Goal: Navigation & Orientation: Find specific page/section

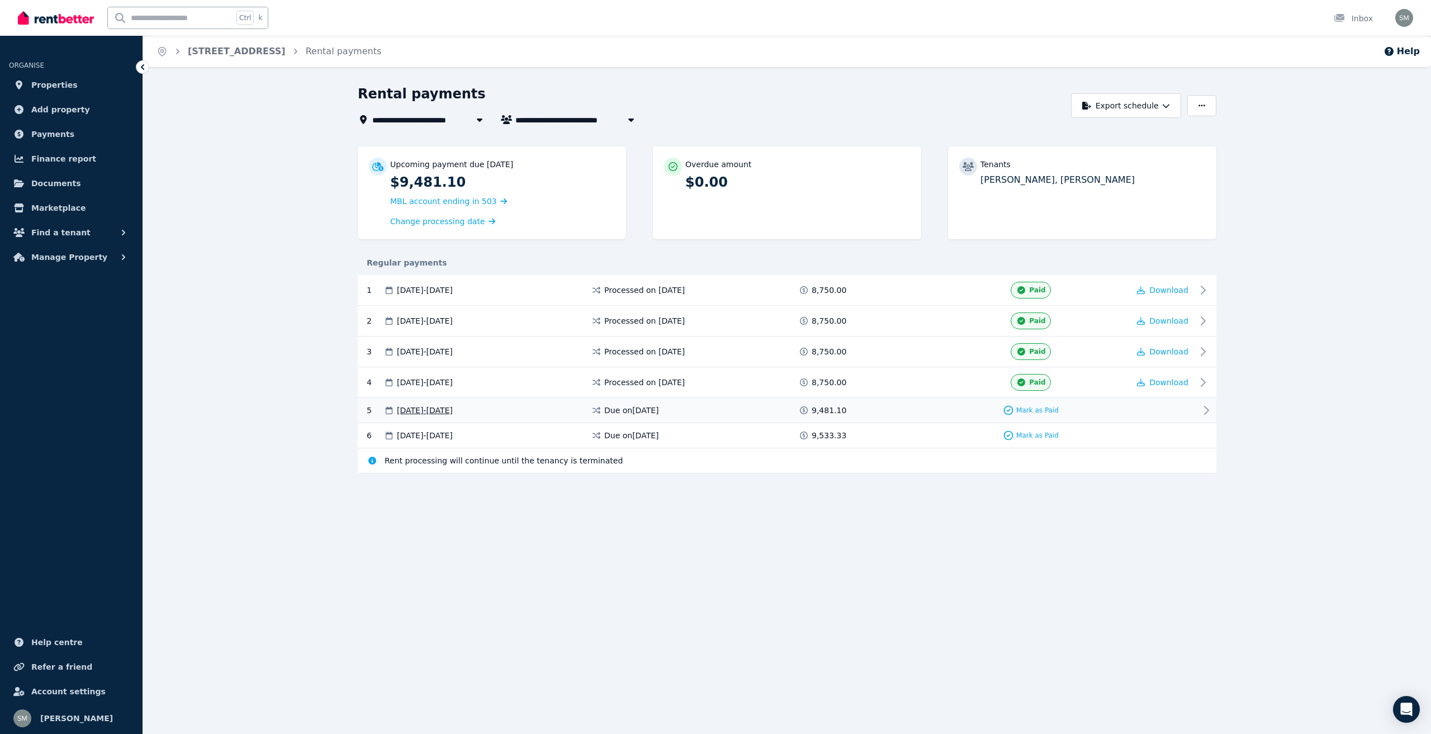
click at [1205, 409] on icon at bounding box center [1205, 409] width 13 height 13
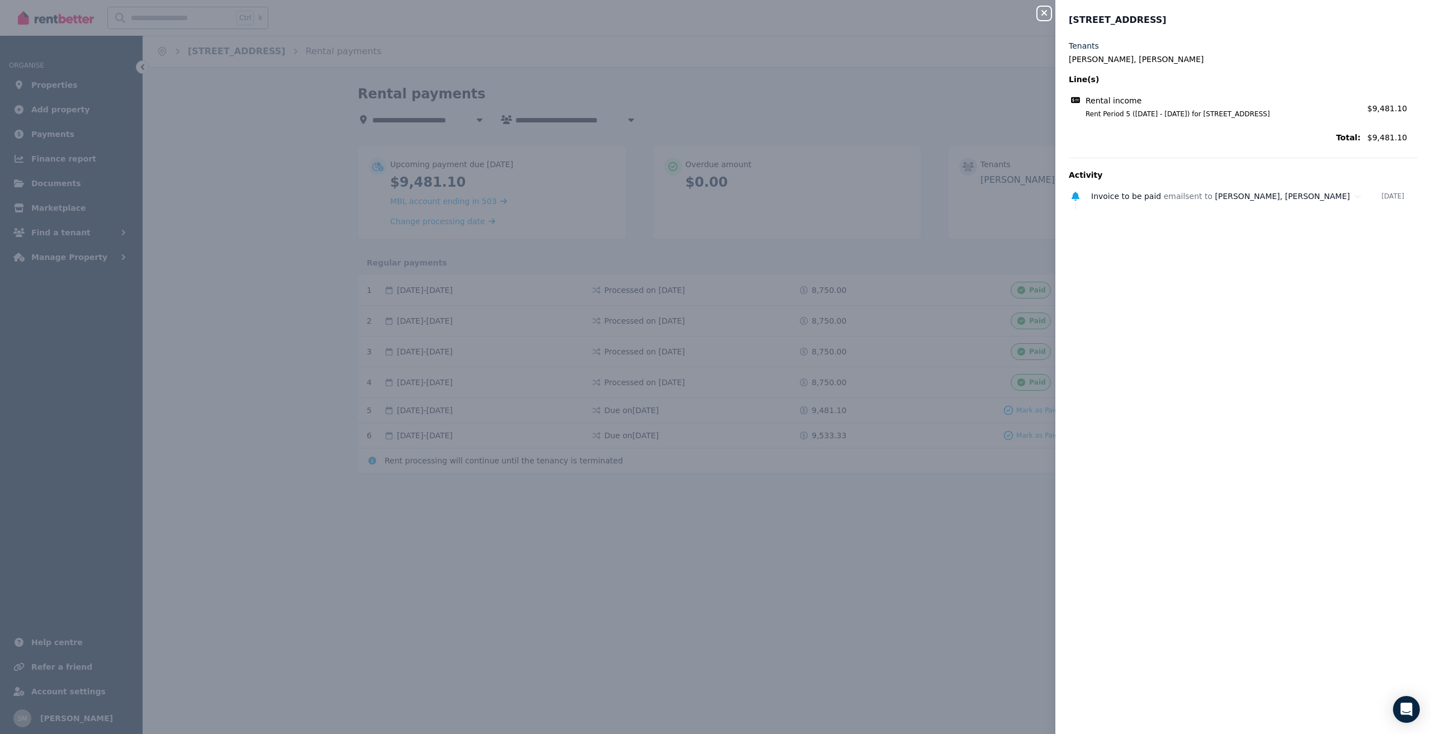
click at [1042, 18] on button "Close panel" at bounding box center [1043, 13] width 13 height 13
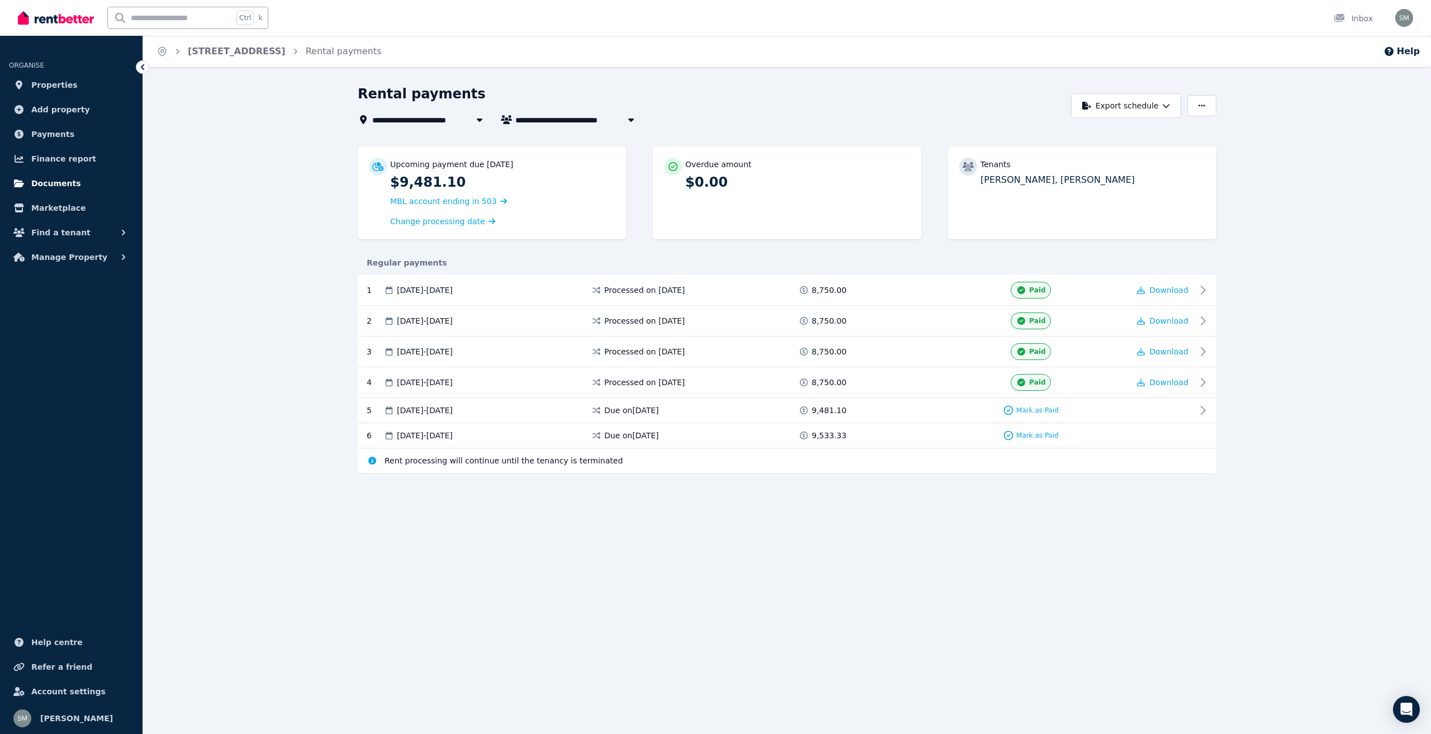
click at [49, 183] on span "Documents" at bounding box center [56, 183] width 50 height 13
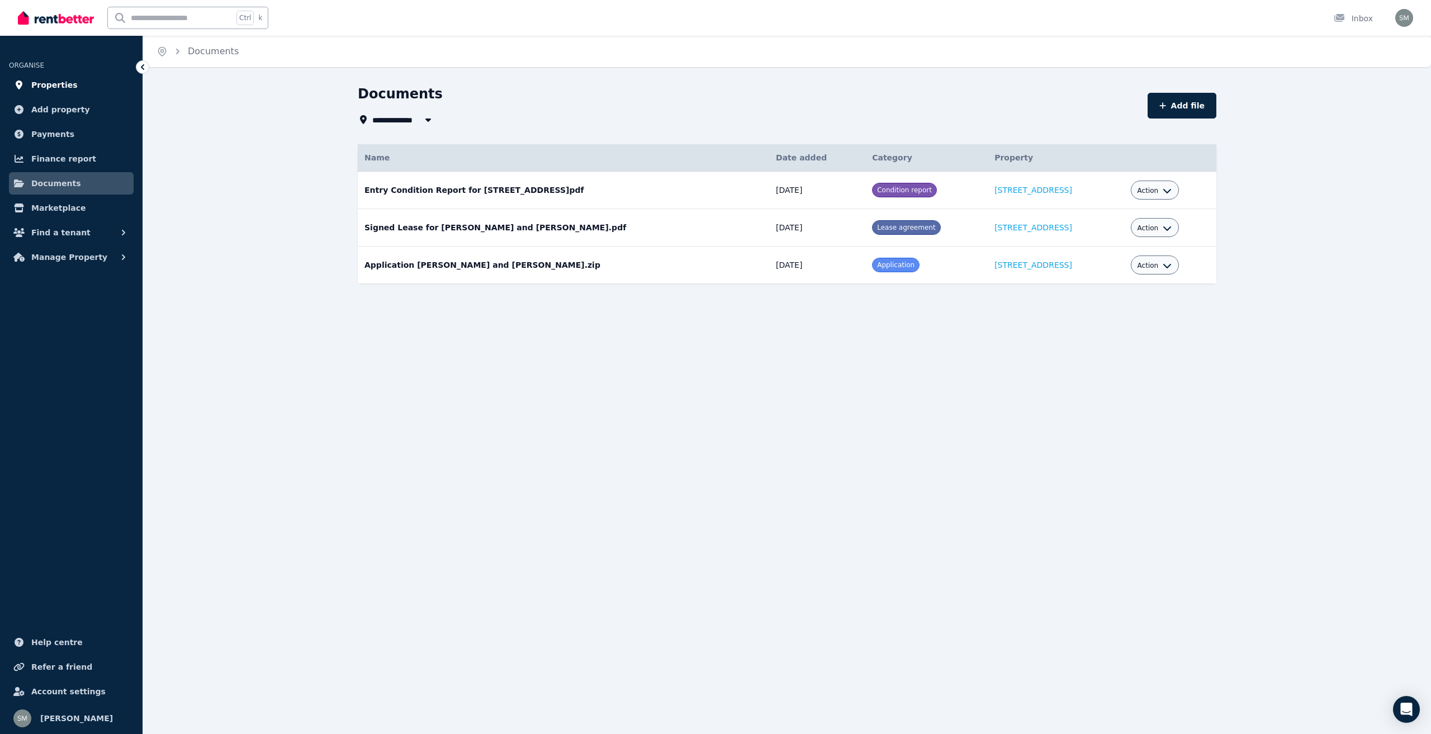
click at [57, 86] on span "Properties" at bounding box center [54, 84] width 46 height 13
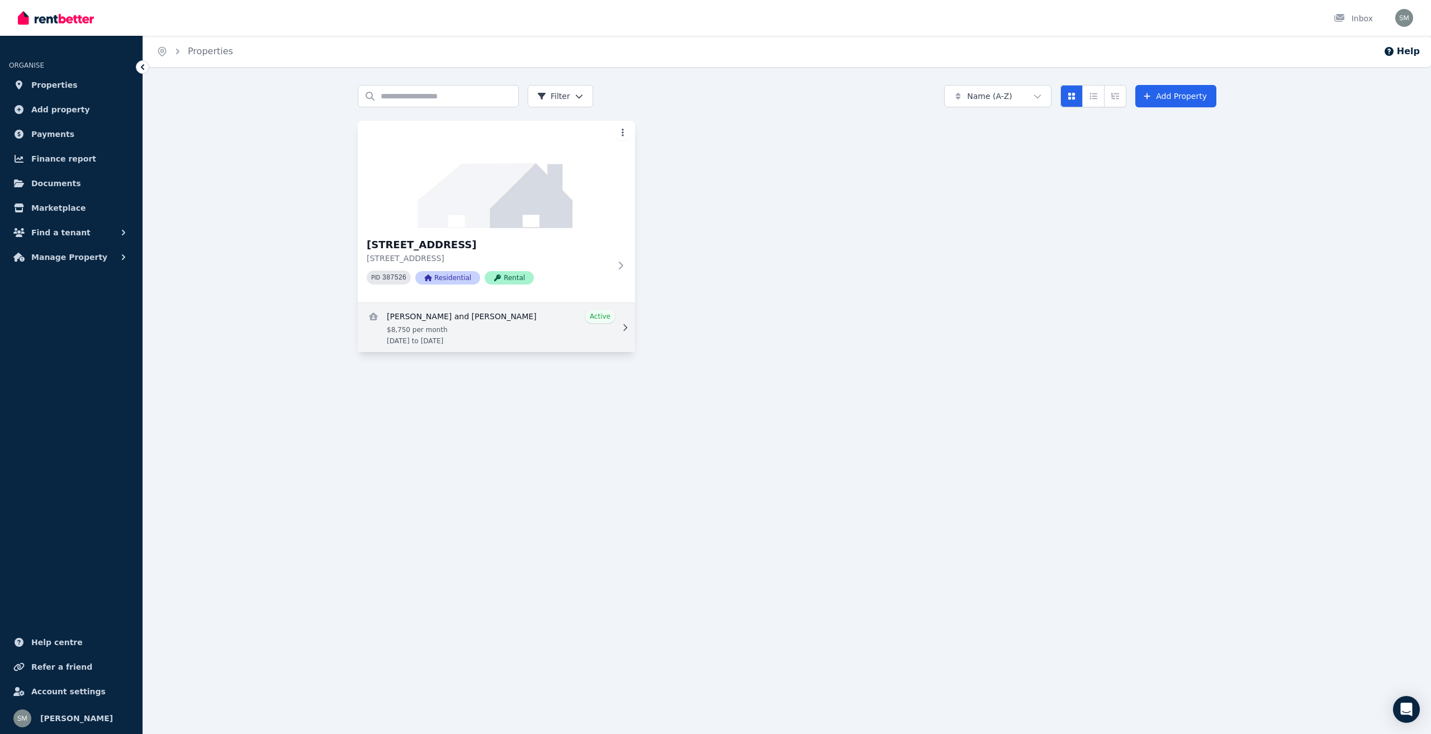
click at [419, 331] on link "View details for Alice Bowen and Lucas Alvarez" at bounding box center [496, 327] width 277 height 49
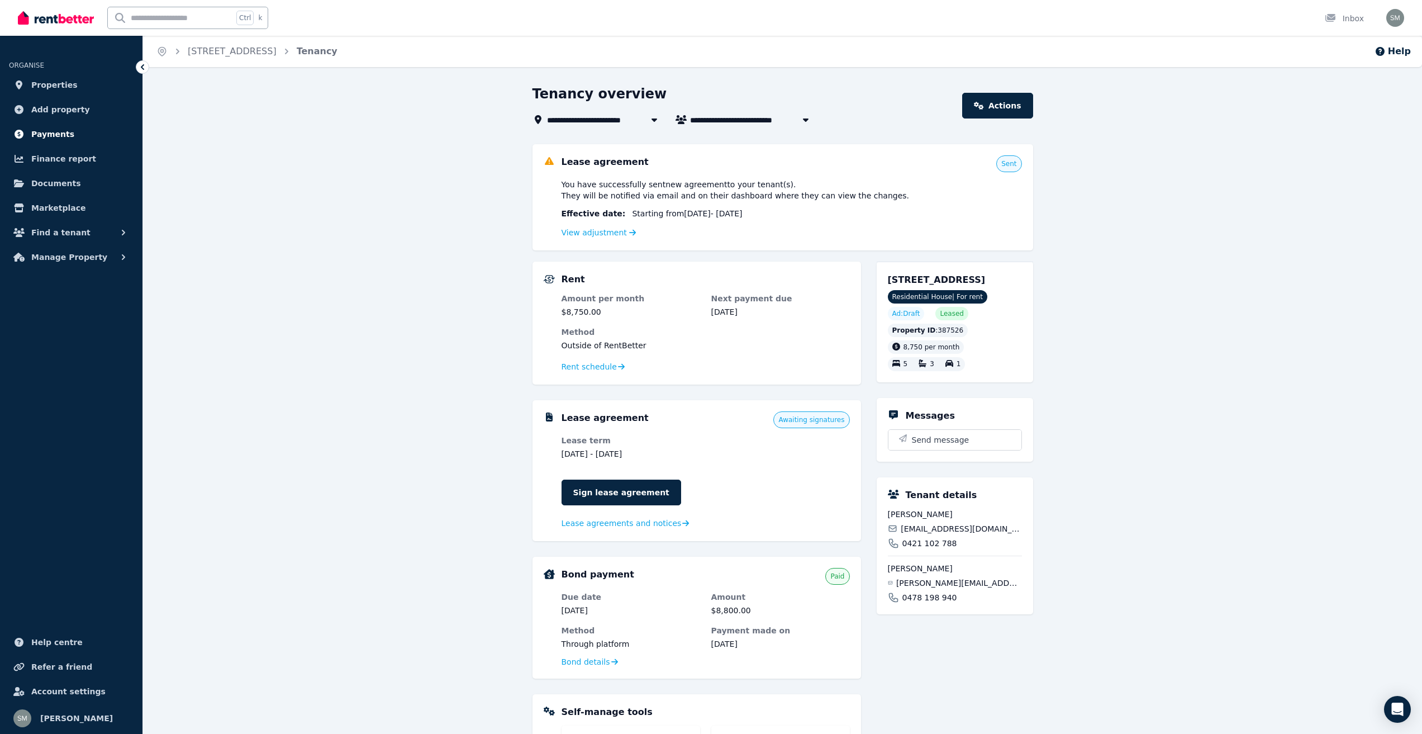
click at [58, 135] on span "Payments" at bounding box center [52, 133] width 43 height 13
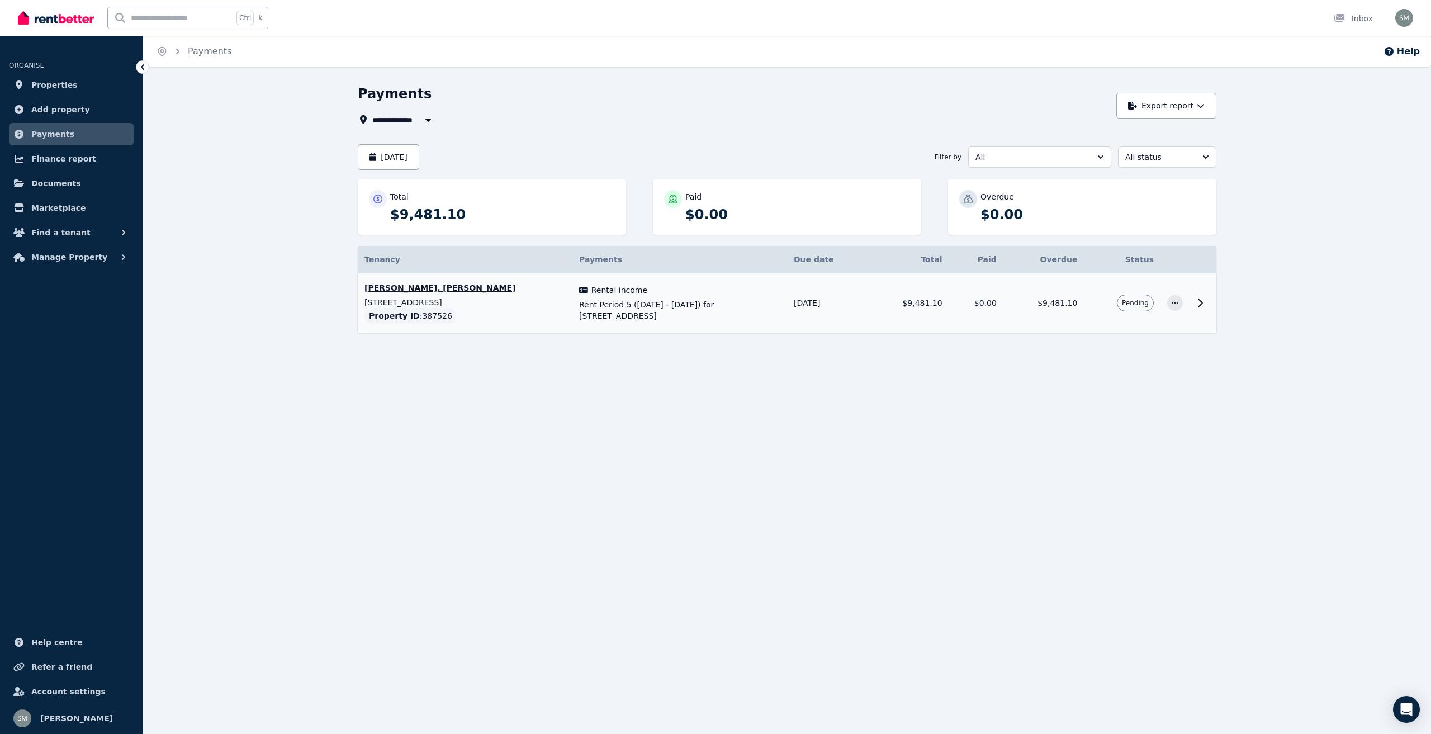
click at [1198, 306] on icon at bounding box center [1199, 302] width 13 height 13
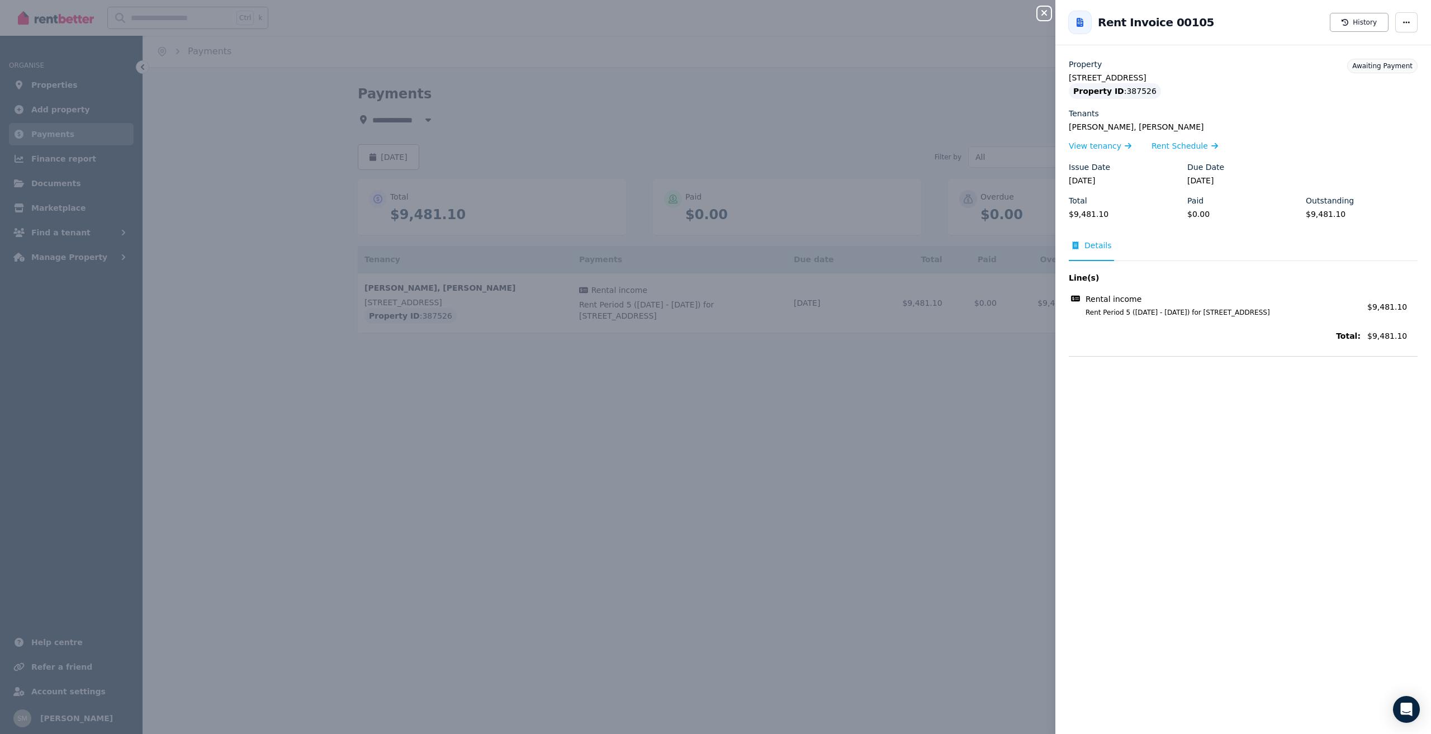
click at [78, 255] on div "Close panel Back to Rent Invoice 00105 History Property 189 Dow St, Port Melbou…" at bounding box center [715, 367] width 1431 height 734
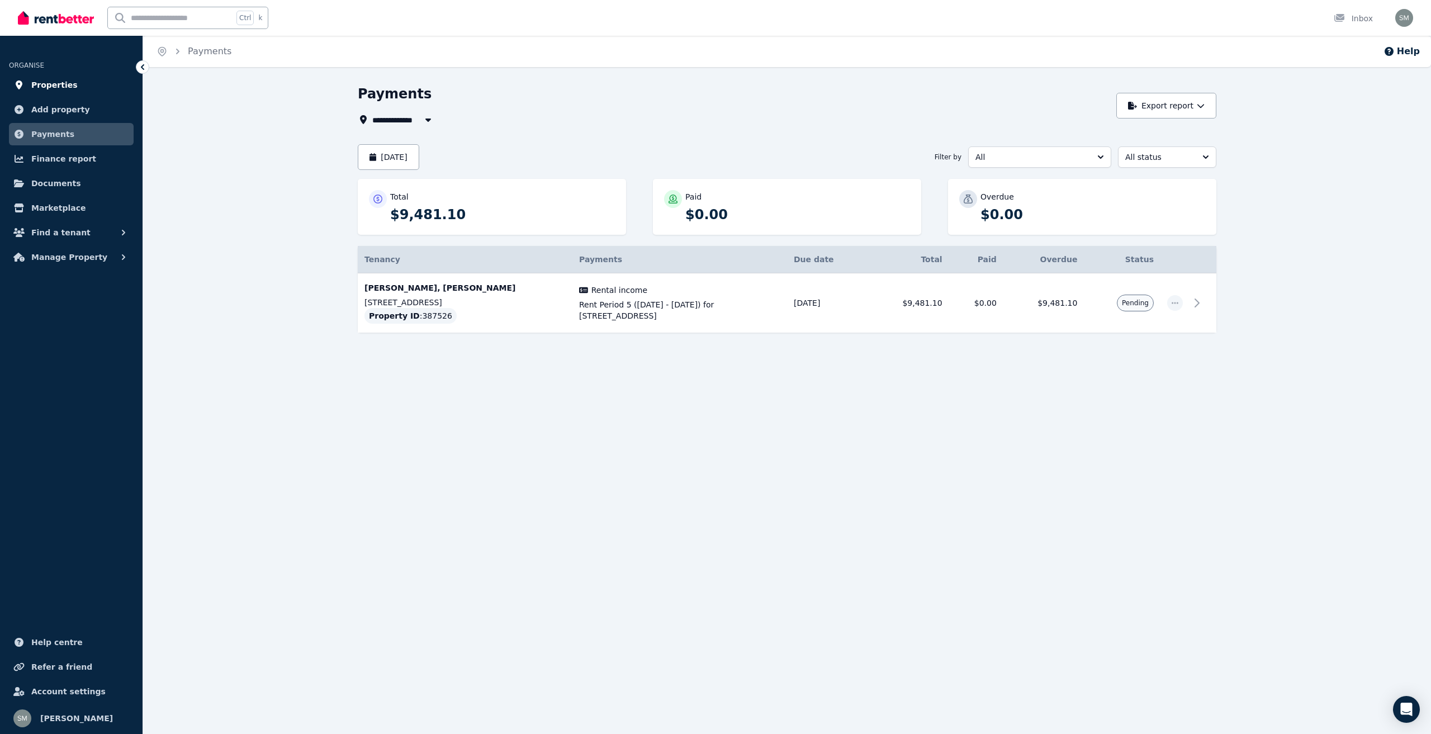
click at [55, 84] on span "Properties" at bounding box center [54, 84] width 46 height 13
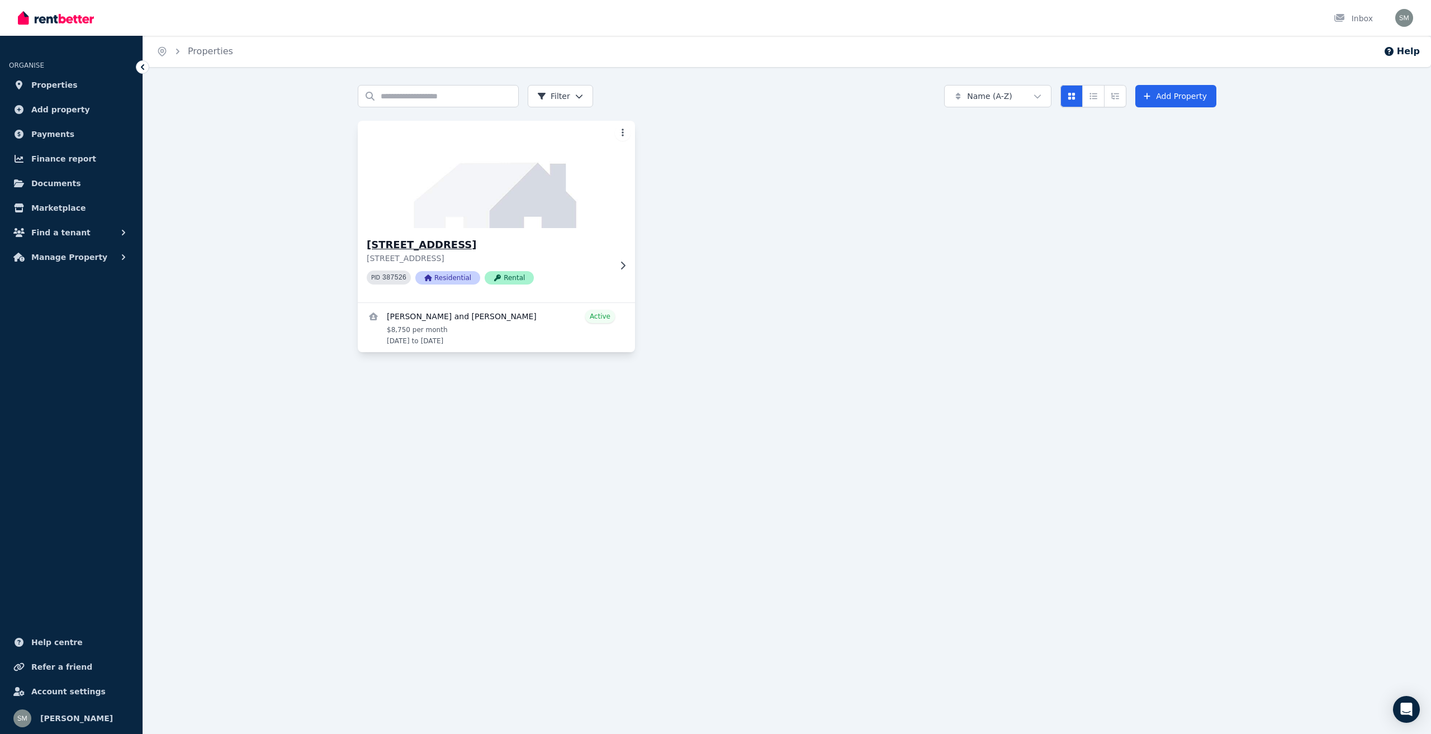
click at [572, 253] on p "189 Dow St, Port Melbourne VIC 3207" at bounding box center [489, 258] width 244 height 11
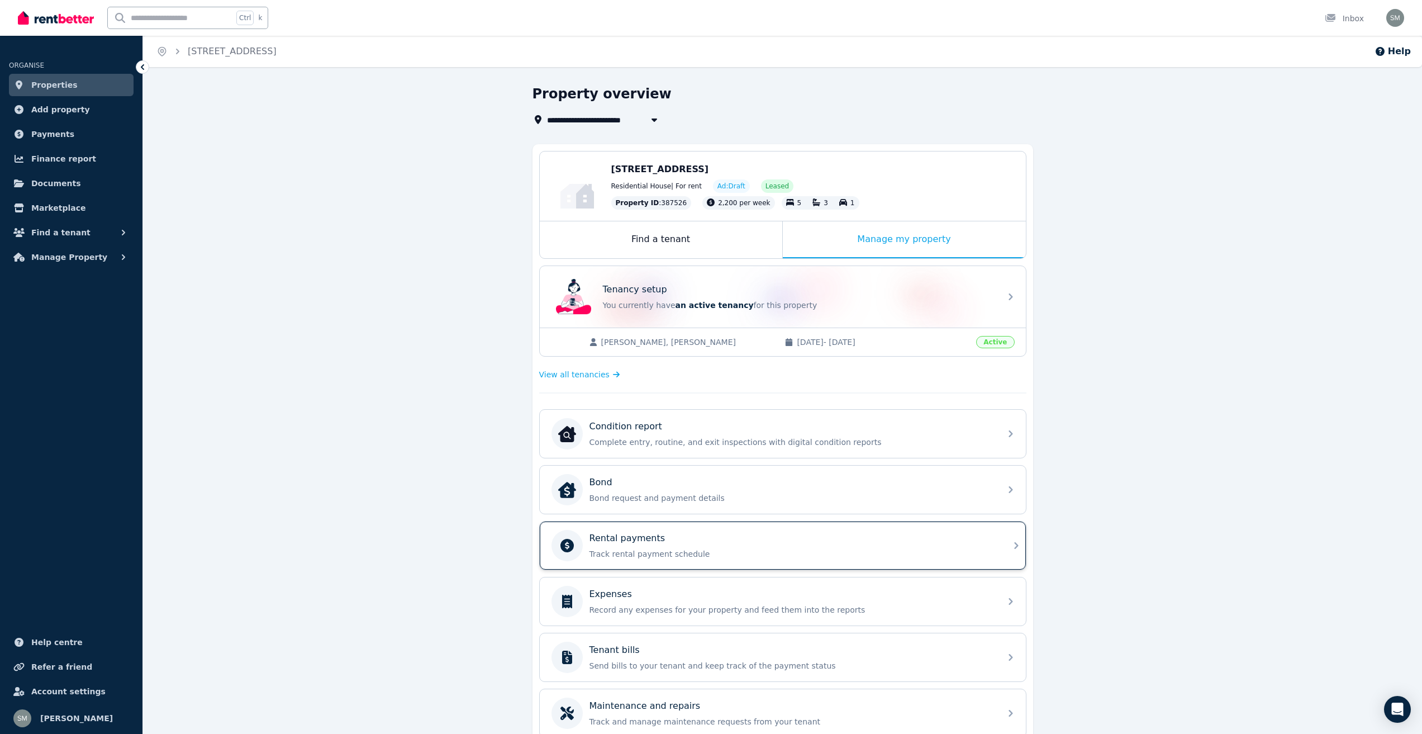
click at [674, 554] on p "Track rental payment schedule" at bounding box center [792, 553] width 405 height 11
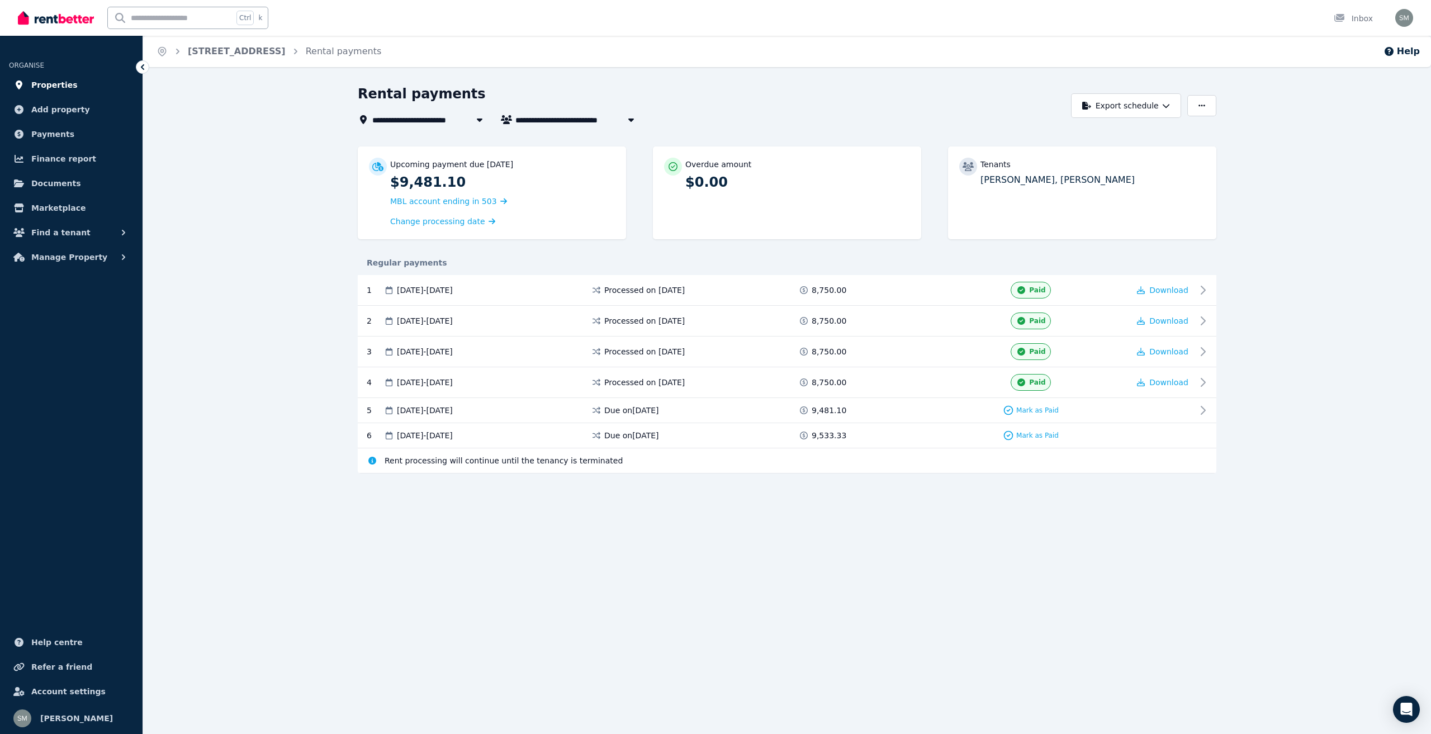
click at [46, 82] on span "Properties" at bounding box center [54, 84] width 46 height 13
